Goal: Information Seeking & Learning: Learn about a topic

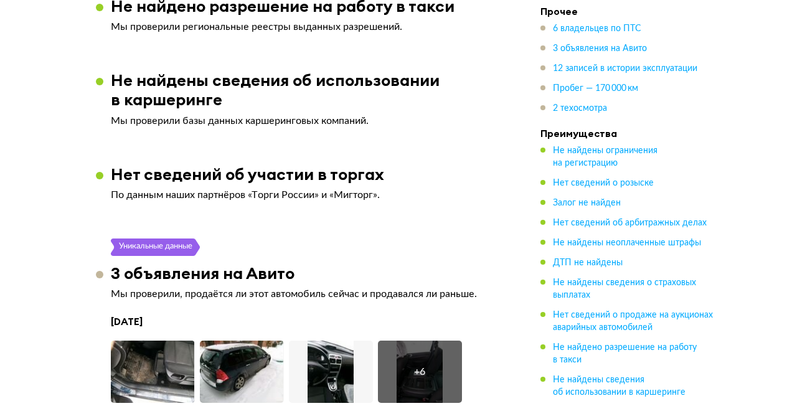
scroll to position [2553, 0]
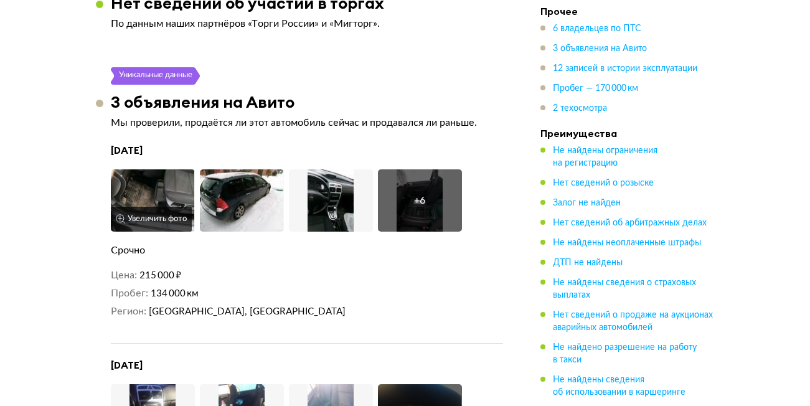
click at [151, 169] on img at bounding box center [153, 200] width 84 height 62
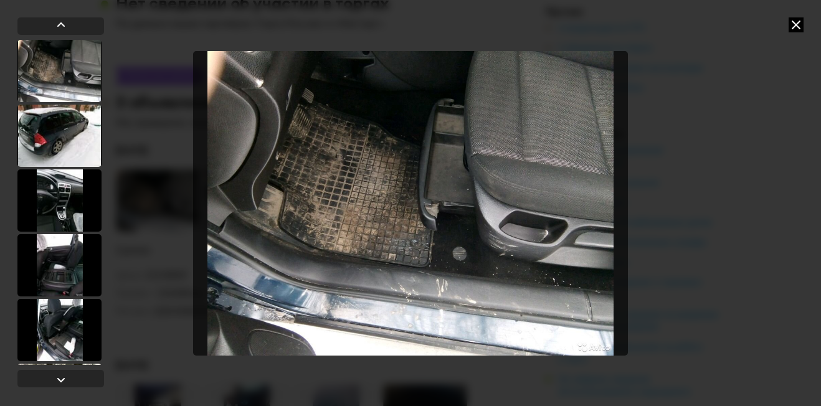
click at [794, 23] on icon at bounding box center [795, 24] width 15 height 15
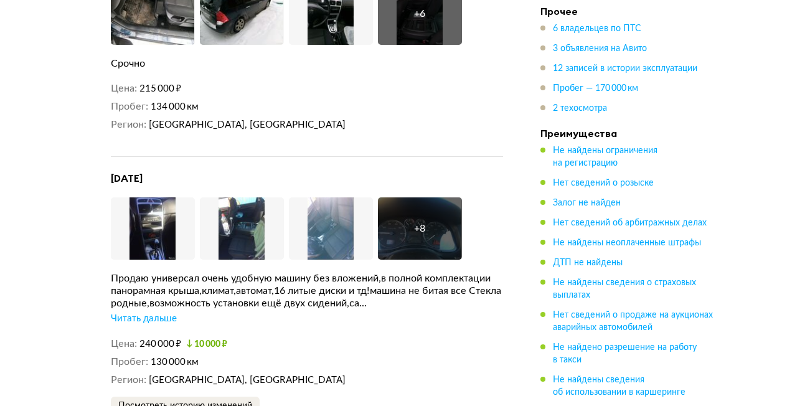
scroll to position [2802, 0]
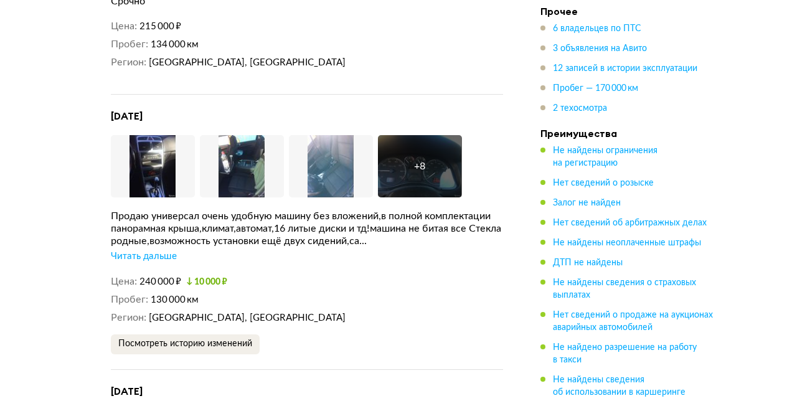
click at [165, 250] on div "Читать дальше" at bounding box center [144, 256] width 66 height 12
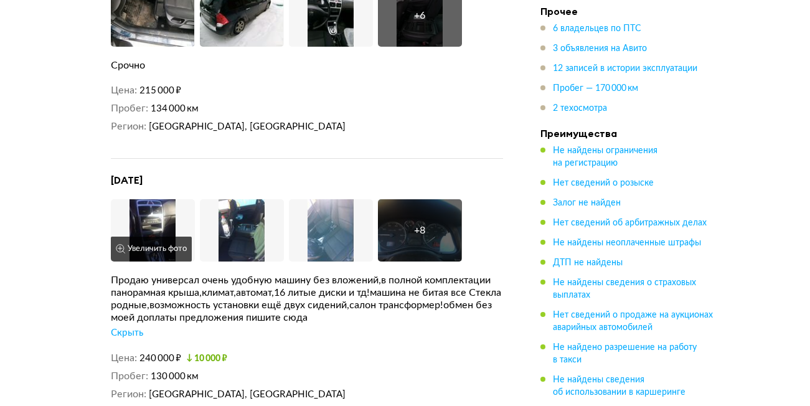
scroll to position [2740, 0]
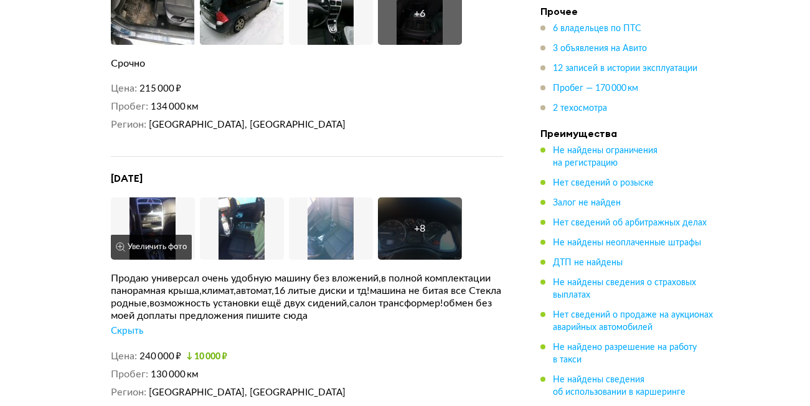
click at [159, 197] on img at bounding box center [153, 228] width 84 height 62
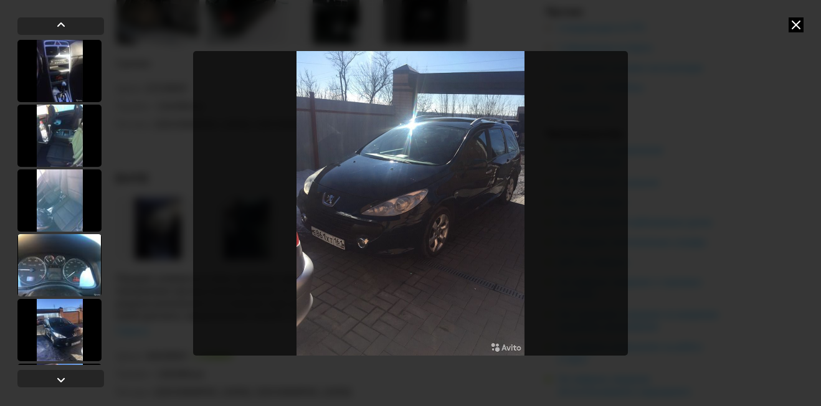
click at [799, 30] on icon at bounding box center [795, 24] width 15 height 15
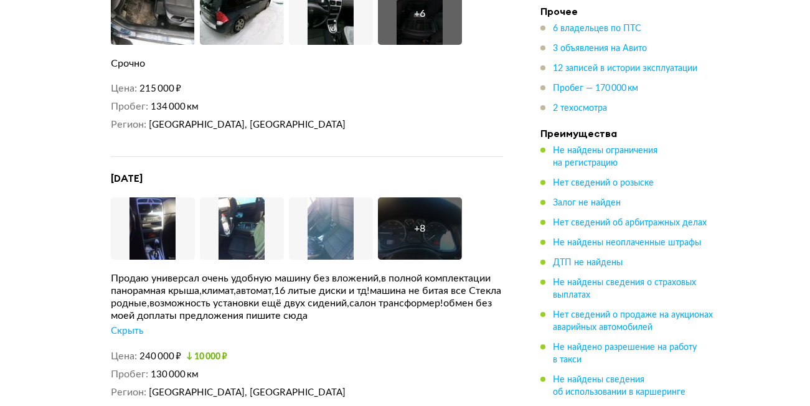
click at [134, 325] on div "Скрыть" at bounding box center [127, 331] width 32 height 12
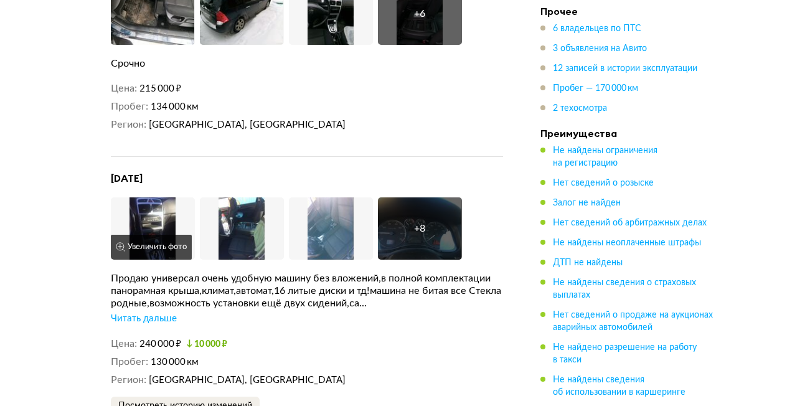
click at [154, 197] on img at bounding box center [153, 228] width 84 height 62
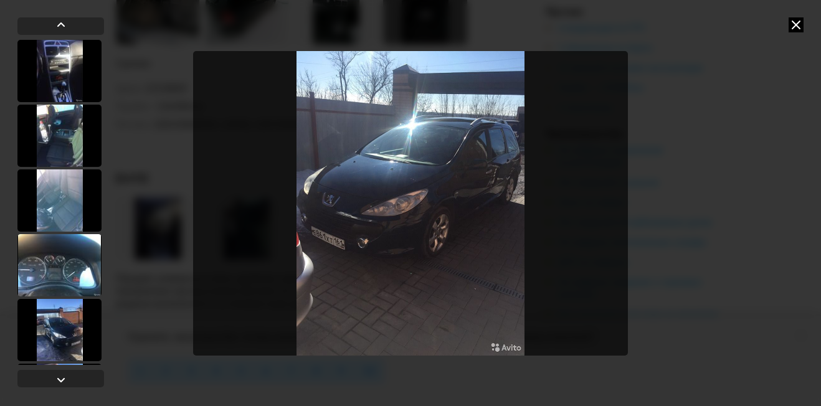
click at [801, 29] on icon at bounding box center [795, 24] width 15 height 15
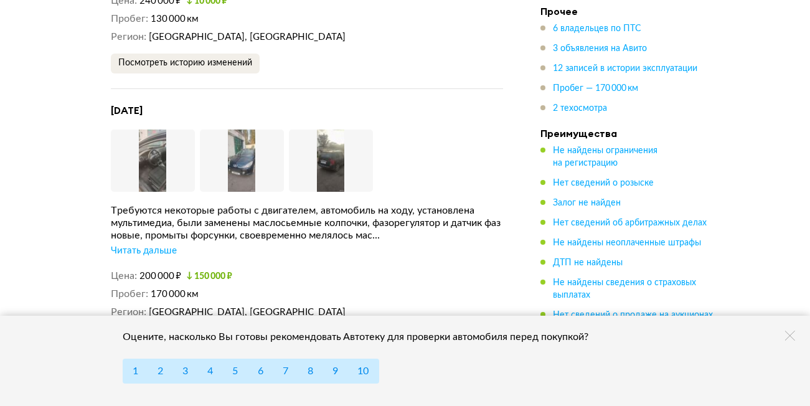
scroll to position [3113, 0]
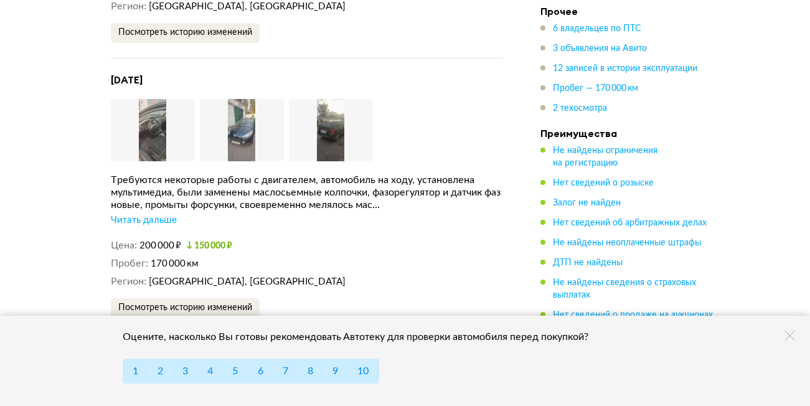
click at [146, 214] on div "Читать дальше" at bounding box center [144, 220] width 66 height 12
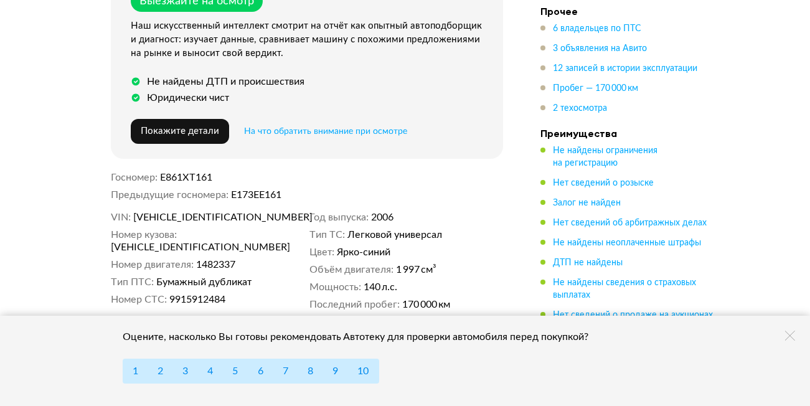
scroll to position [0, 0]
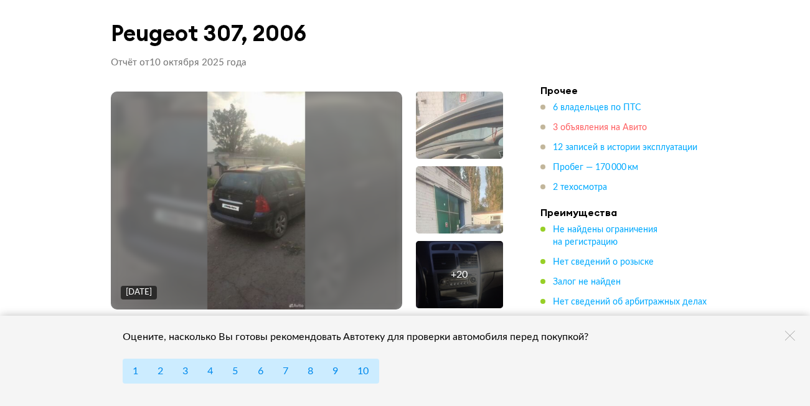
click at [600, 124] on span "3 объявления на Авито" at bounding box center [600, 127] width 94 height 9
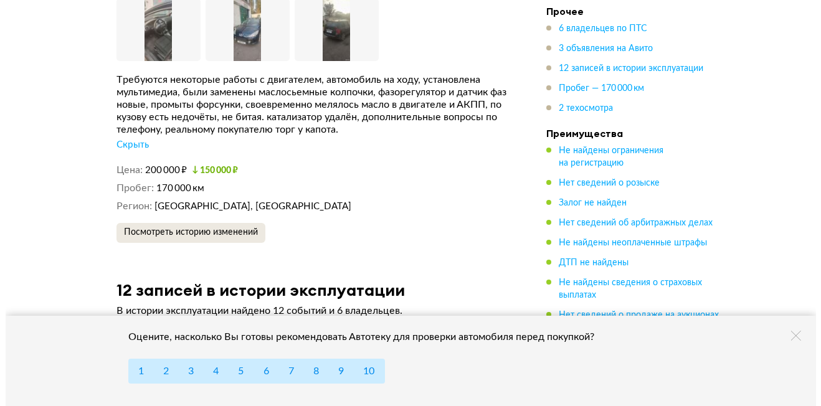
scroll to position [3228, 0]
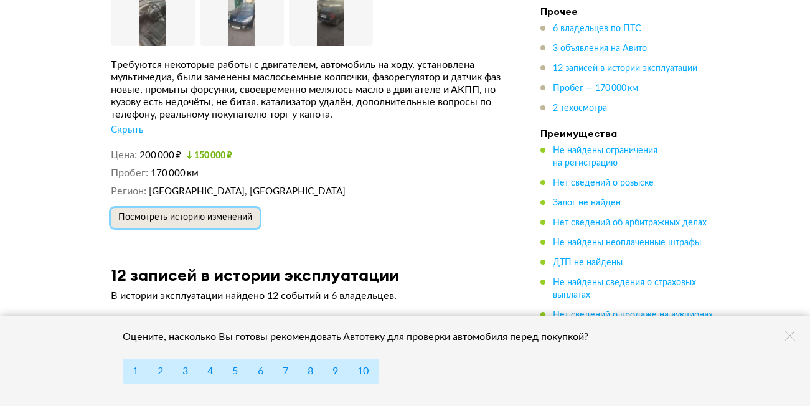
click at [192, 213] on span "Посмотреть историю изменений" at bounding box center [185, 217] width 134 height 9
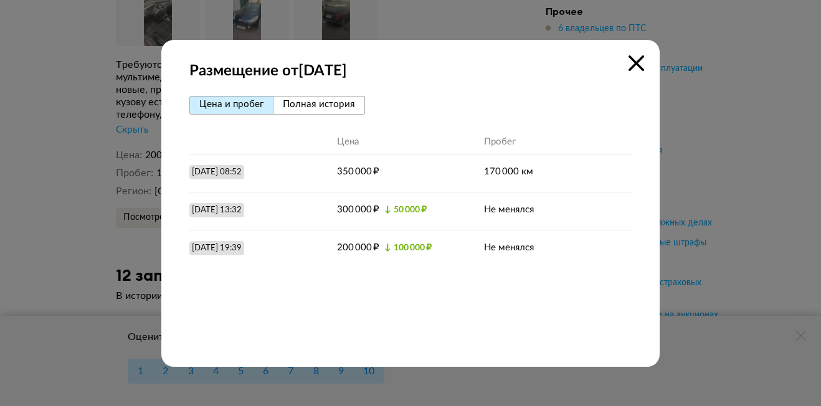
click at [312, 109] on span "Полная история" at bounding box center [319, 104] width 72 height 9
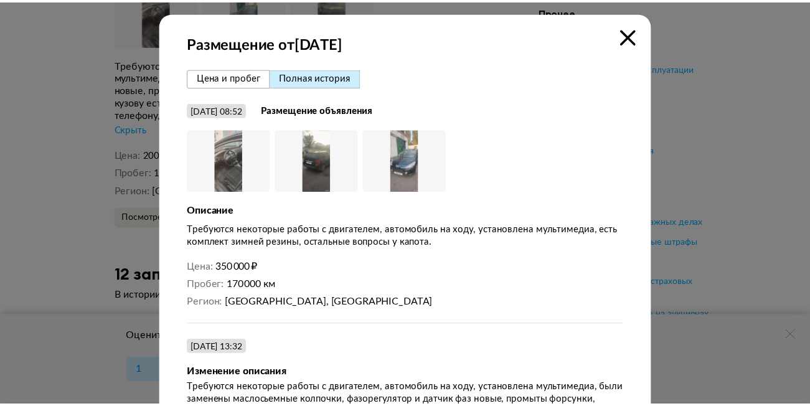
scroll to position [0, 0]
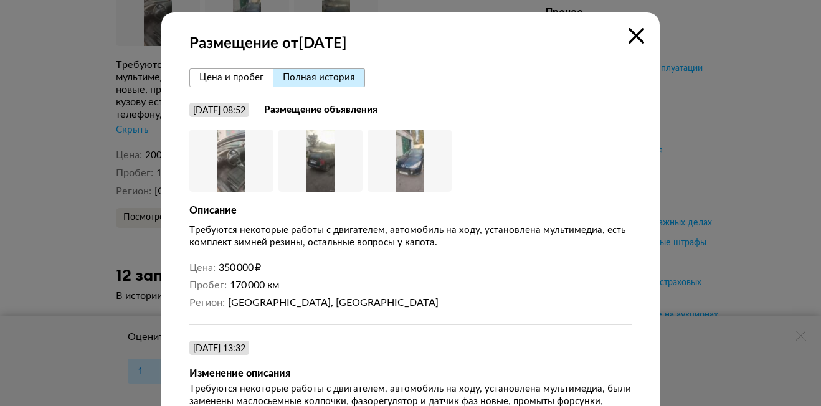
click at [409, 157] on img at bounding box center [409, 161] width 84 height 62
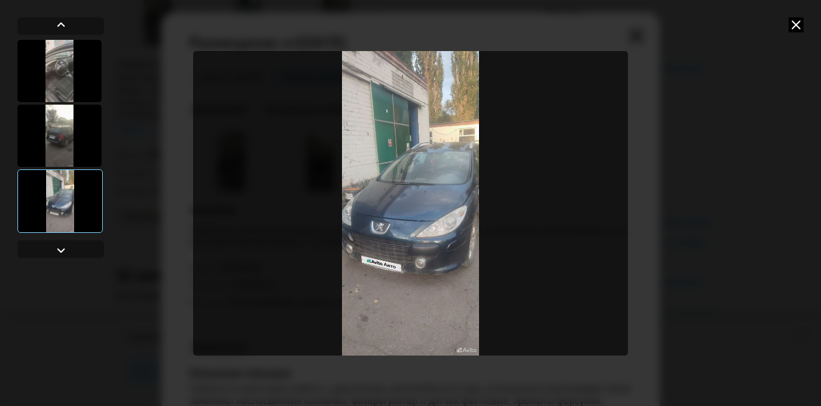
click at [433, 222] on img "Go to Slide 3" at bounding box center [410, 203] width 435 height 304
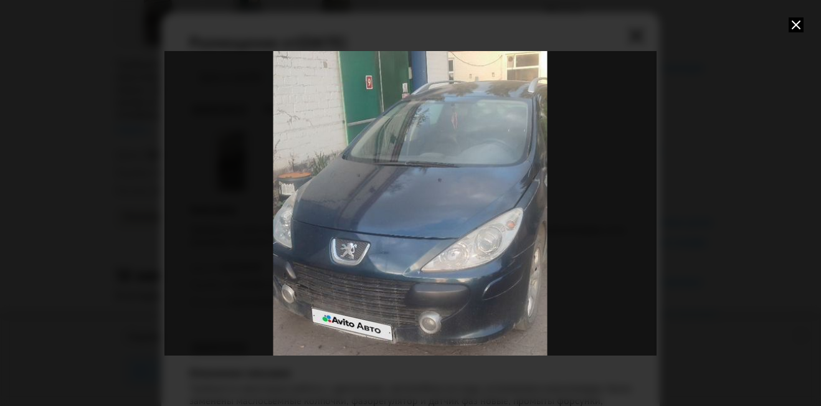
click at [801, 19] on icon at bounding box center [795, 24] width 15 height 15
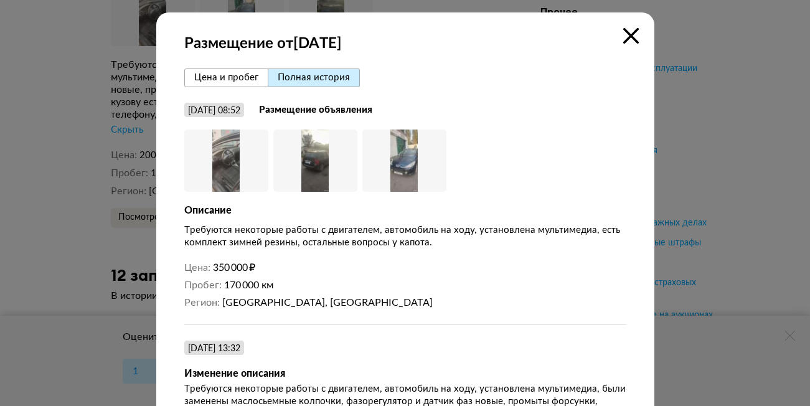
drag, startPoint x: 631, startPoint y: 35, endPoint x: 535, endPoint y: 4, distance: 100.2
click at [627, 36] on icon at bounding box center [631, 36] width 16 height 16
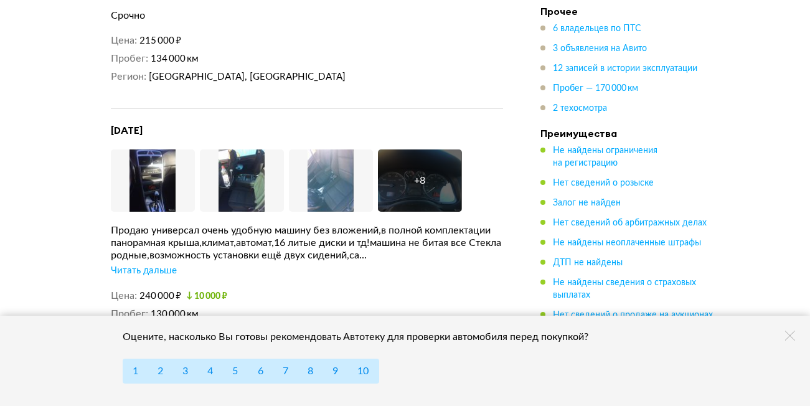
scroll to position [2855, 0]
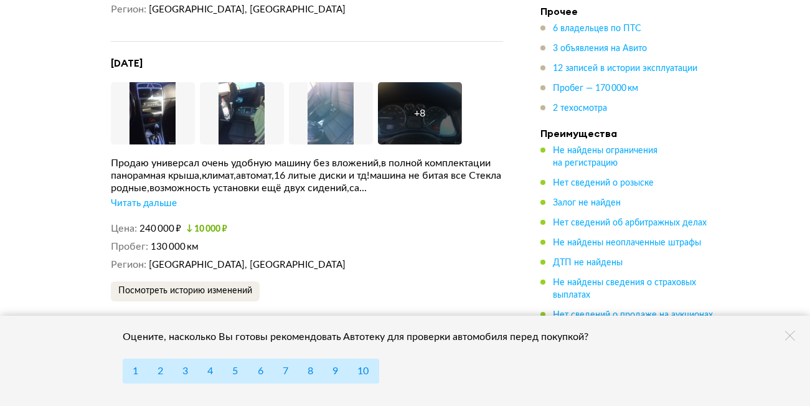
click at [131, 197] on div "Читать дальше" at bounding box center [144, 203] width 66 height 12
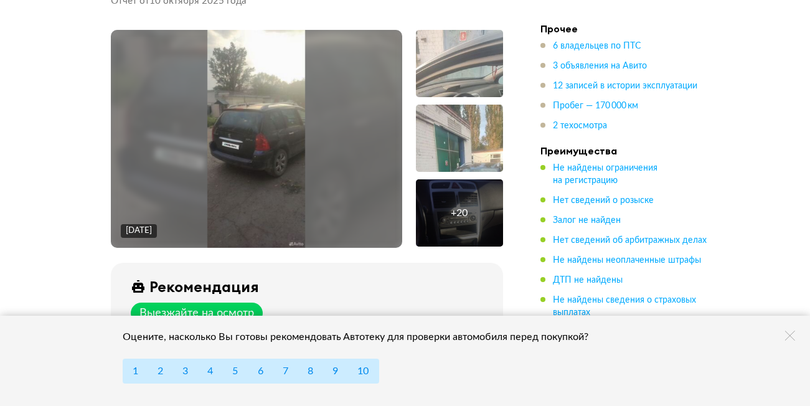
scroll to position [62, 0]
